Goal: Find specific page/section: Find specific page/section

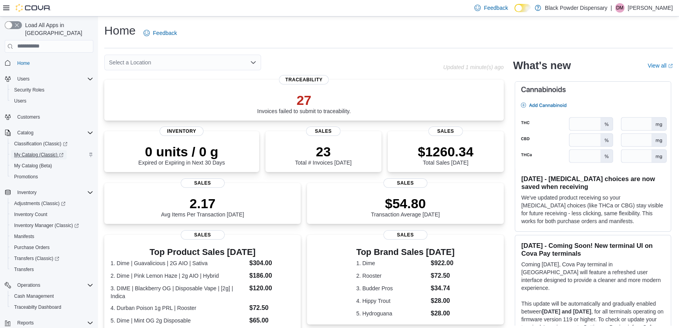
click at [24, 151] on span "My Catalog (Classic)" at bounding box center [38, 154] width 49 height 6
